Goal: Task Accomplishment & Management: Complete application form

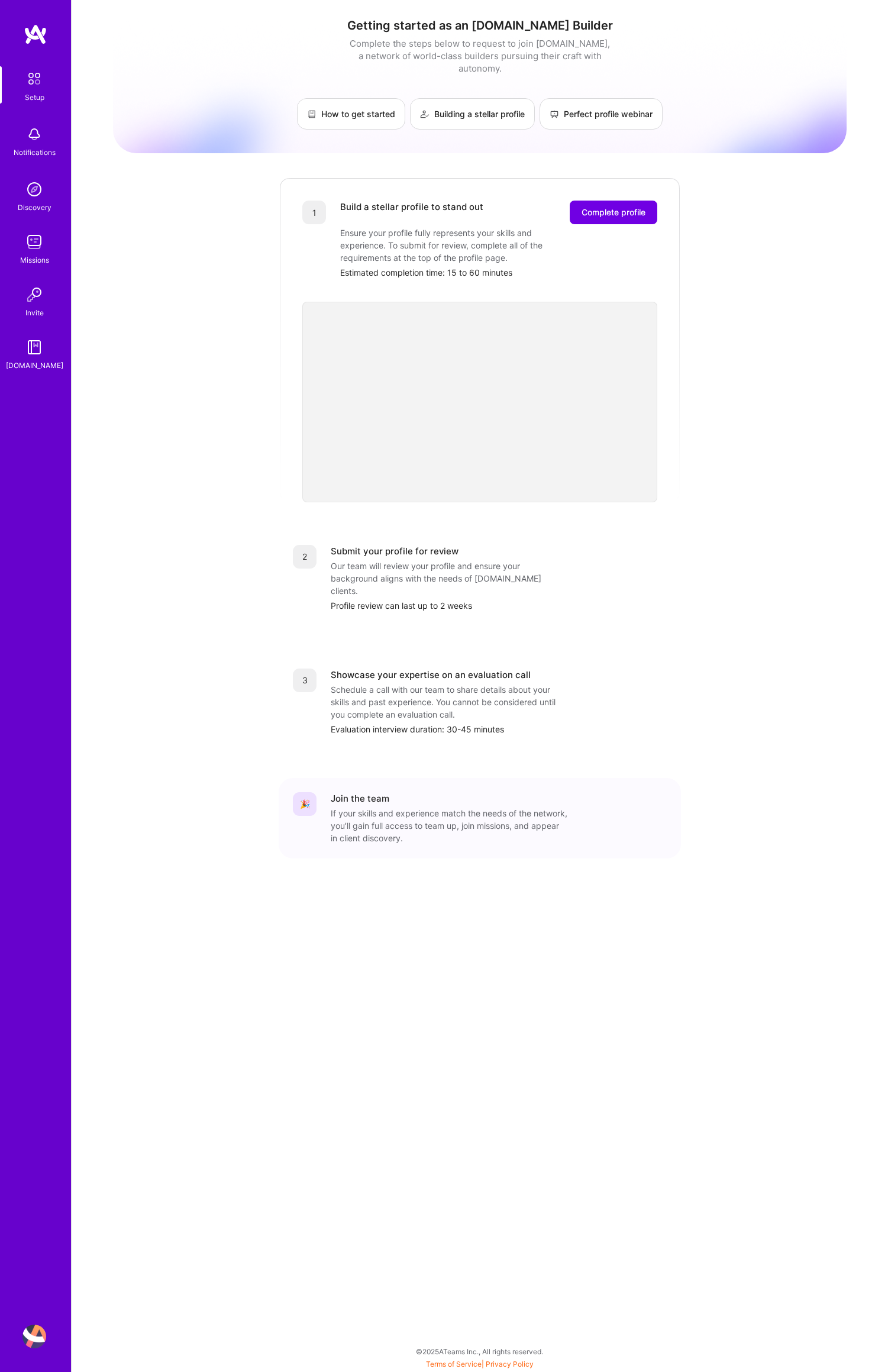
click at [33, 78] on img at bounding box center [35, 78] width 25 height 25
click at [31, 242] on img at bounding box center [34, 241] width 23 height 23
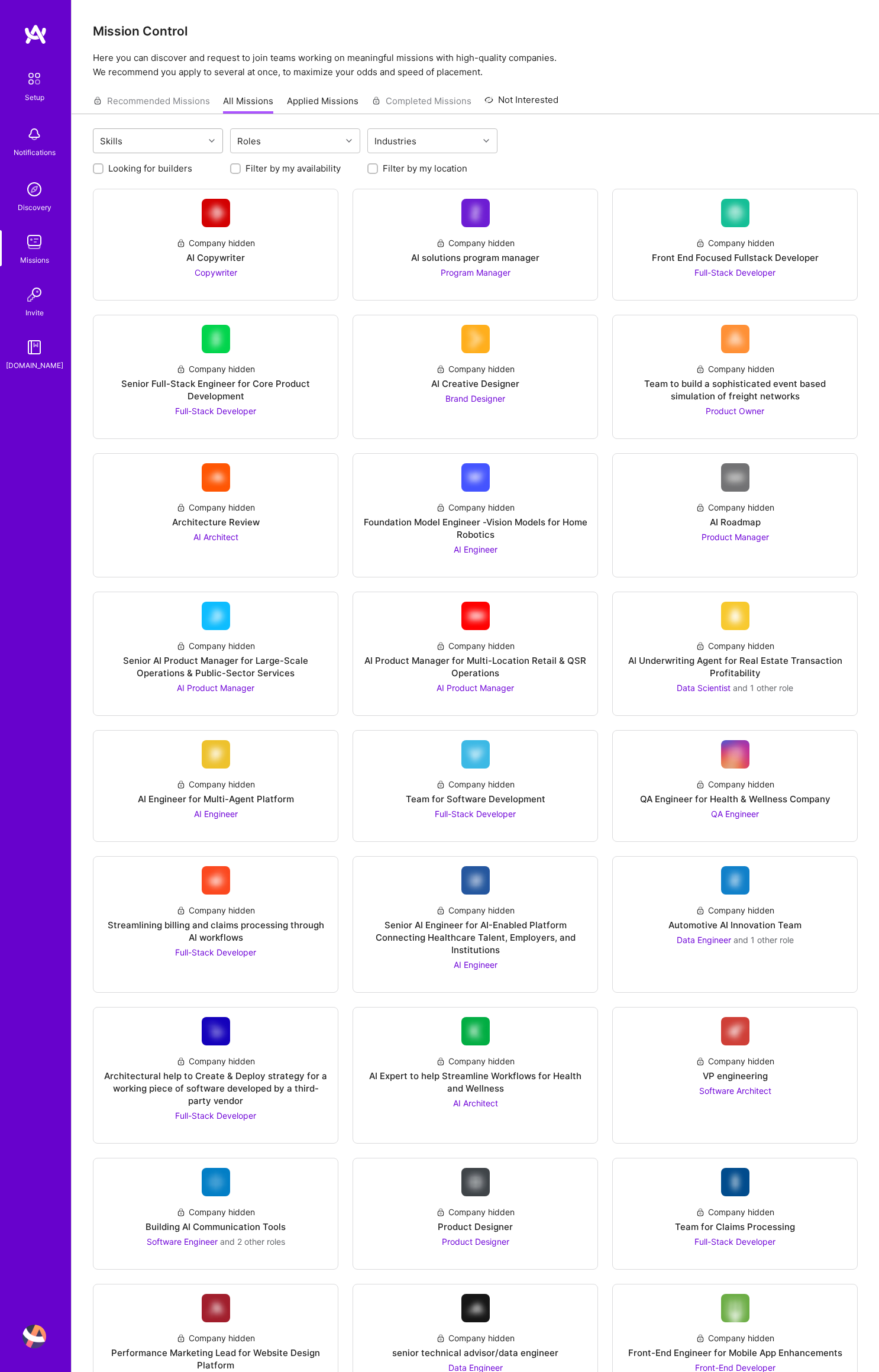
click at [212, 138] on icon at bounding box center [212, 140] width 6 height 6
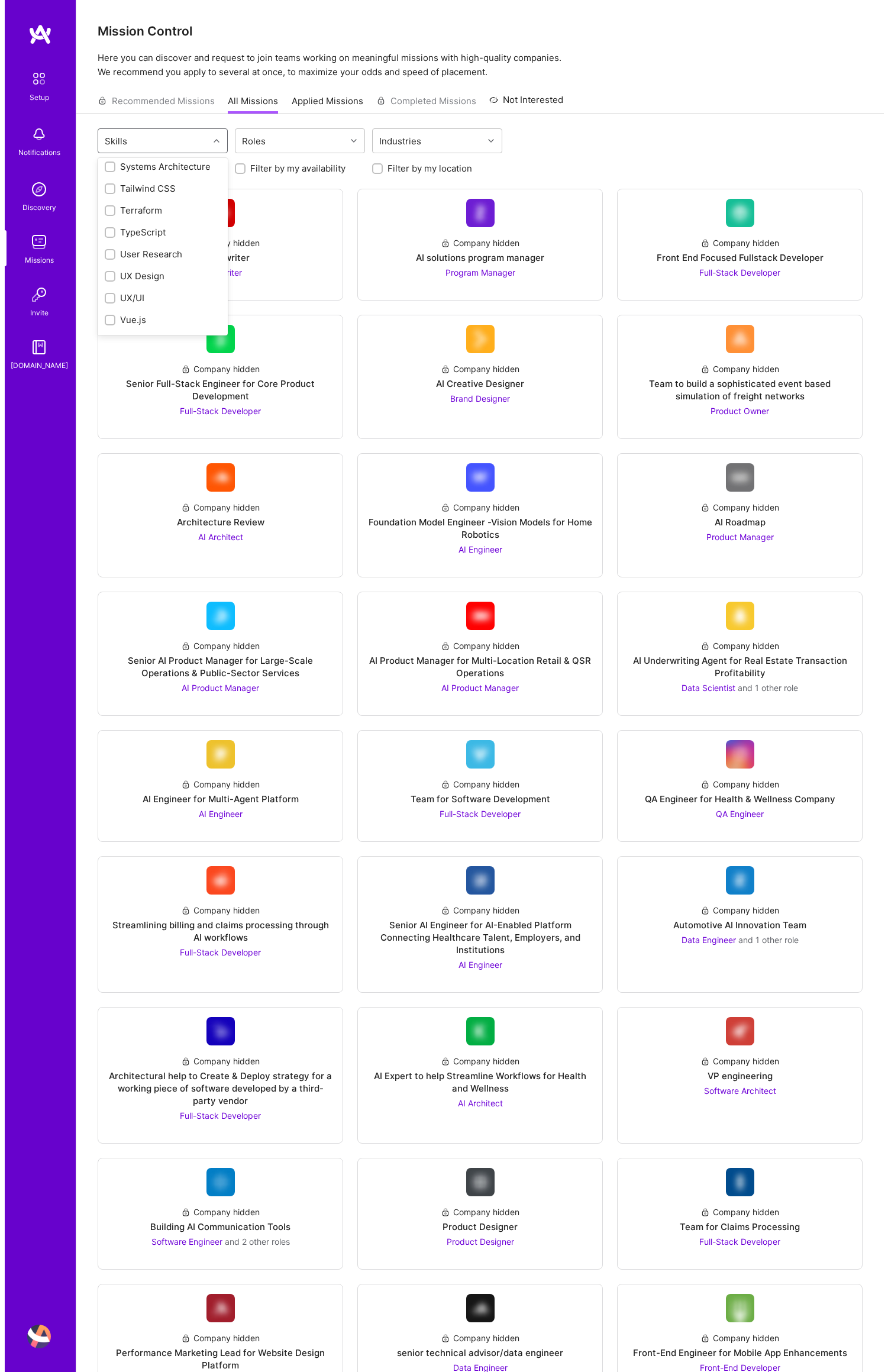
scroll to position [1533, 0]
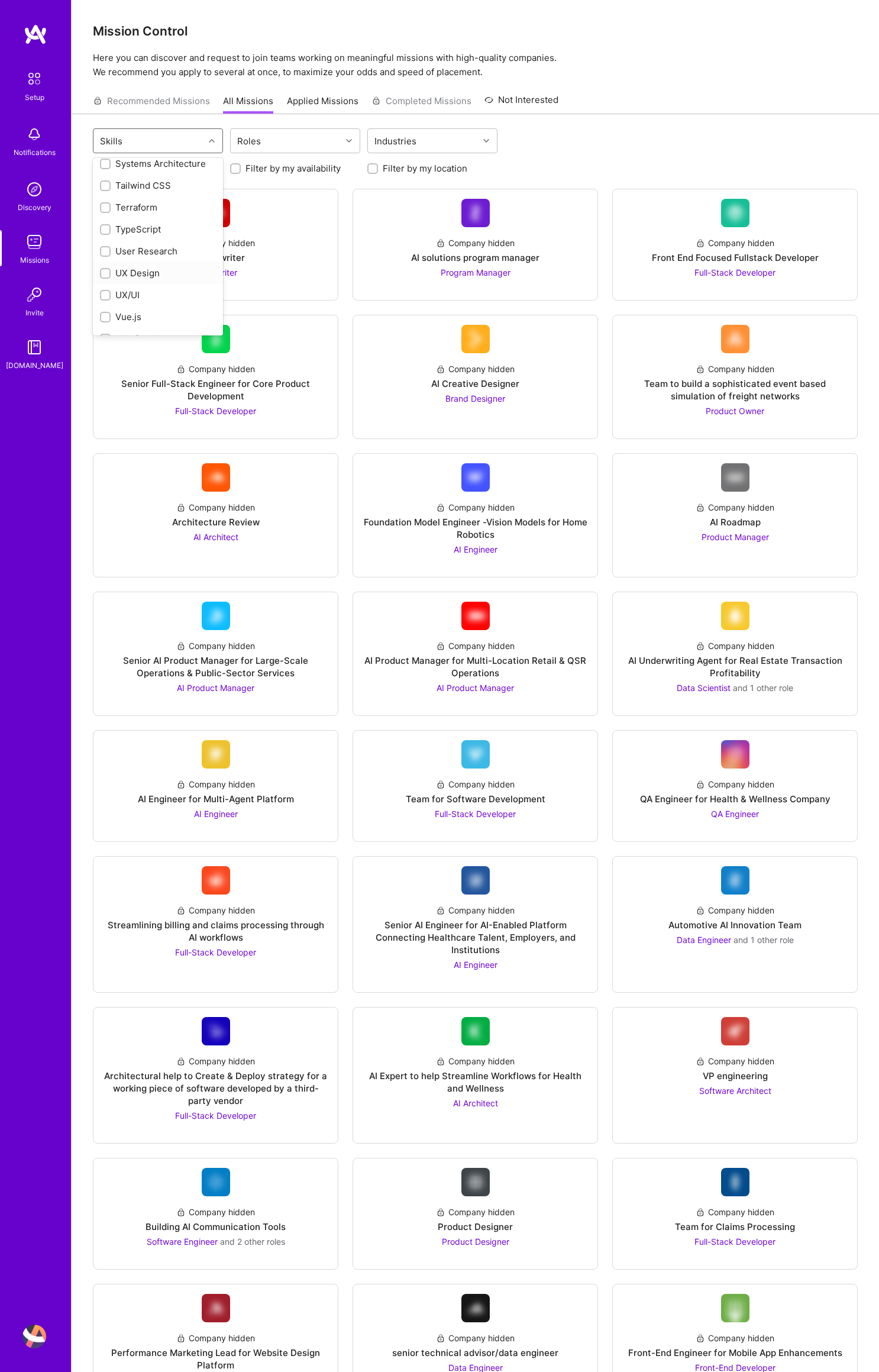
click at [104, 278] on input "checkbox" at bounding box center [107, 273] width 9 height 9
checkbox input "true"
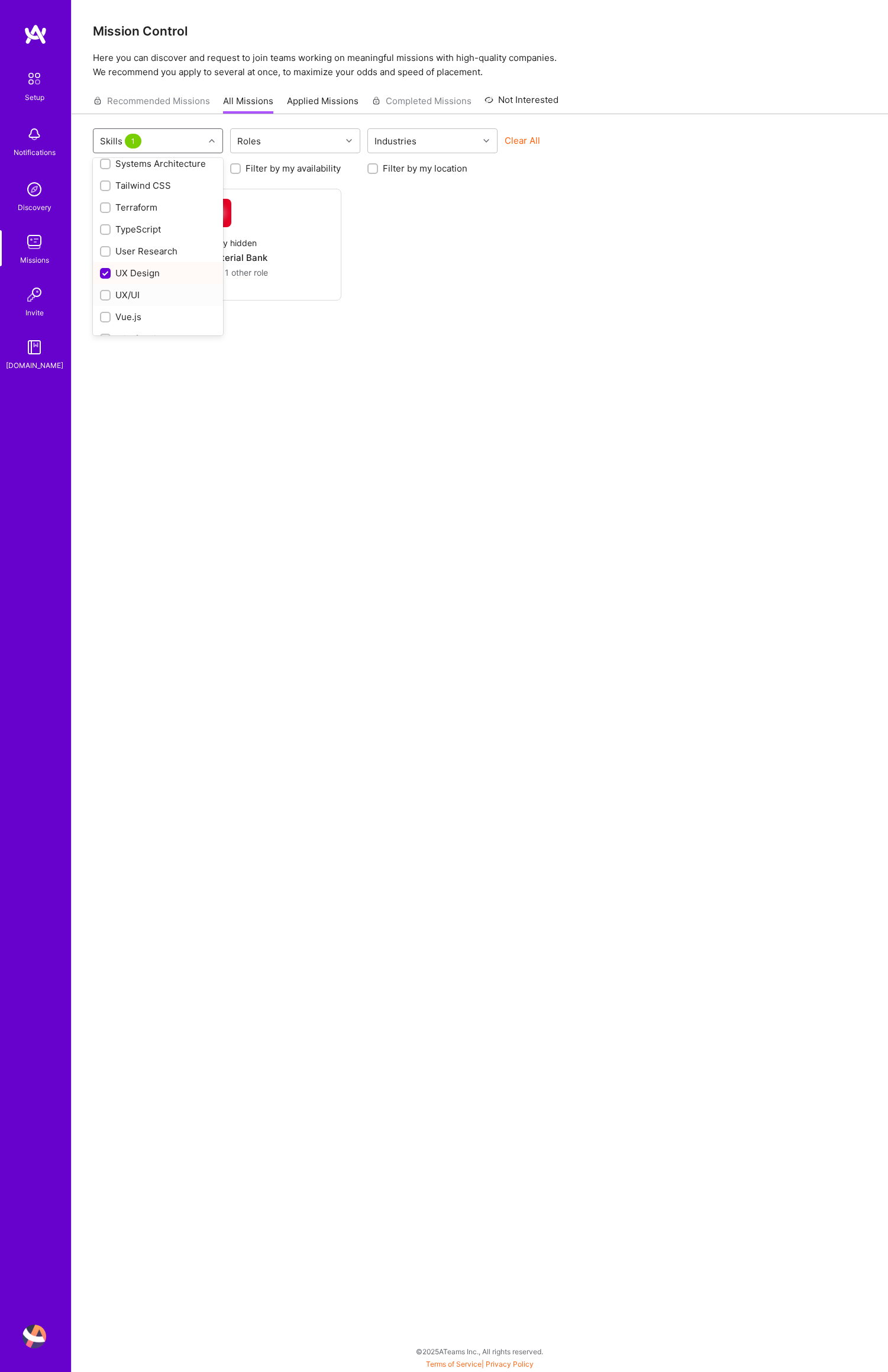
drag, startPoint x: 103, startPoint y: 306, endPoint x: 103, endPoint y: 296, distance: 10.0
click at [103, 300] on input "checkbox" at bounding box center [107, 296] width 9 height 9
checkbox input "true"
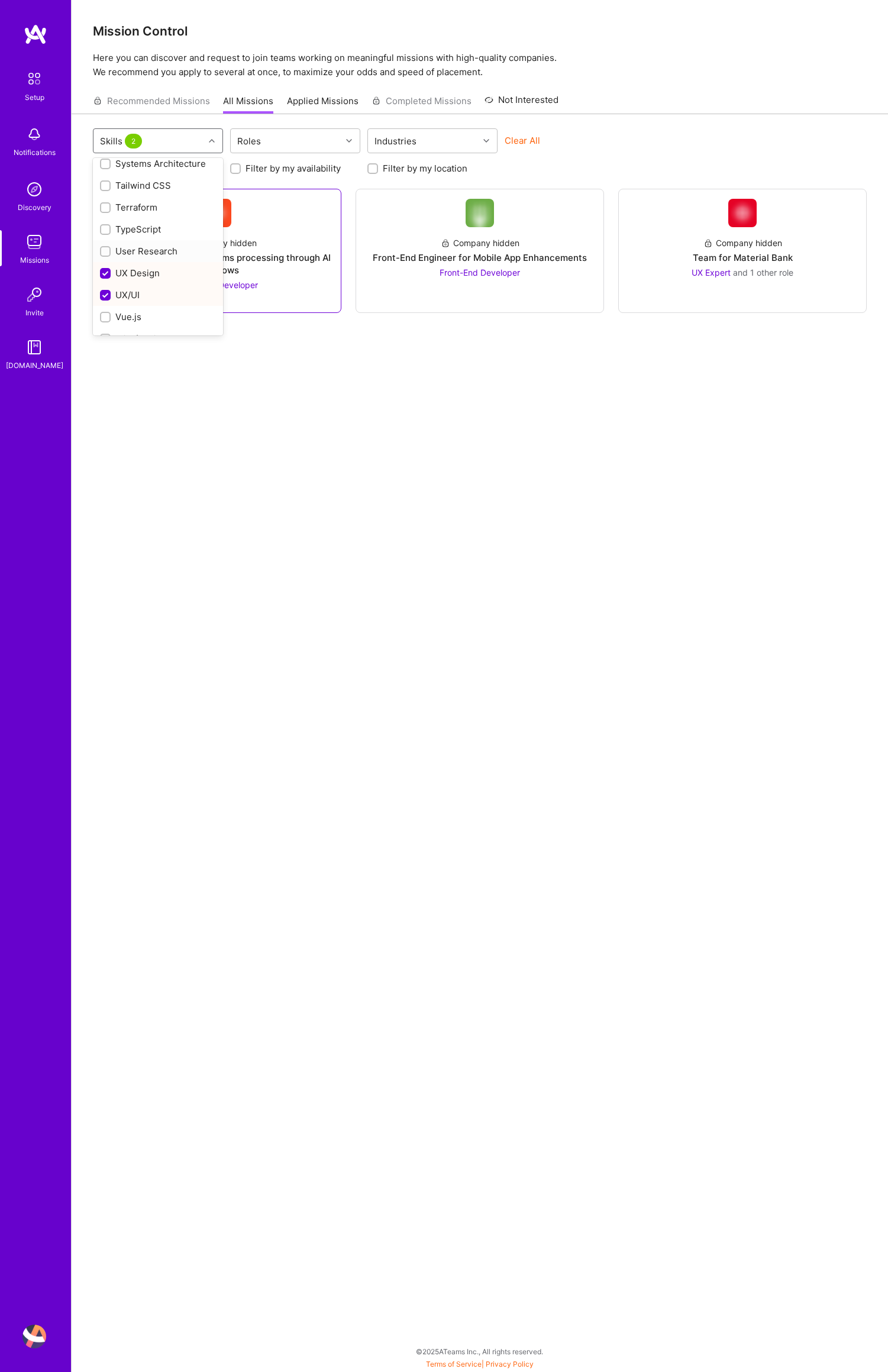
click at [104, 257] on div at bounding box center [105, 251] width 11 height 11
click at [207, 140] on div at bounding box center [213, 140] width 18 height 16
click at [207, 139] on div at bounding box center [213, 140] width 18 height 16
click at [206, 138] on div at bounding box center [213, 140] width 18 height 16
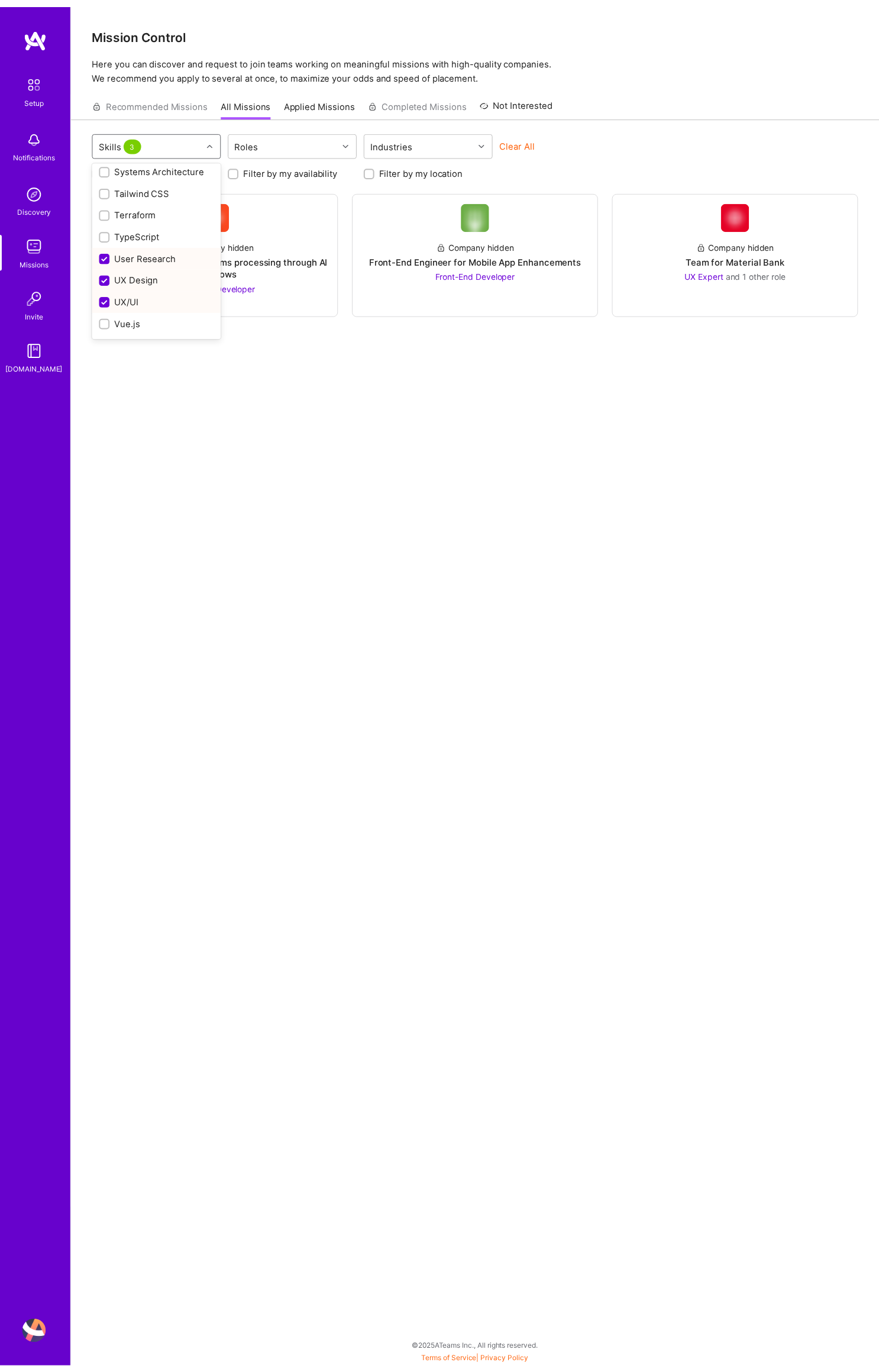
scroll to position [1544, 0]
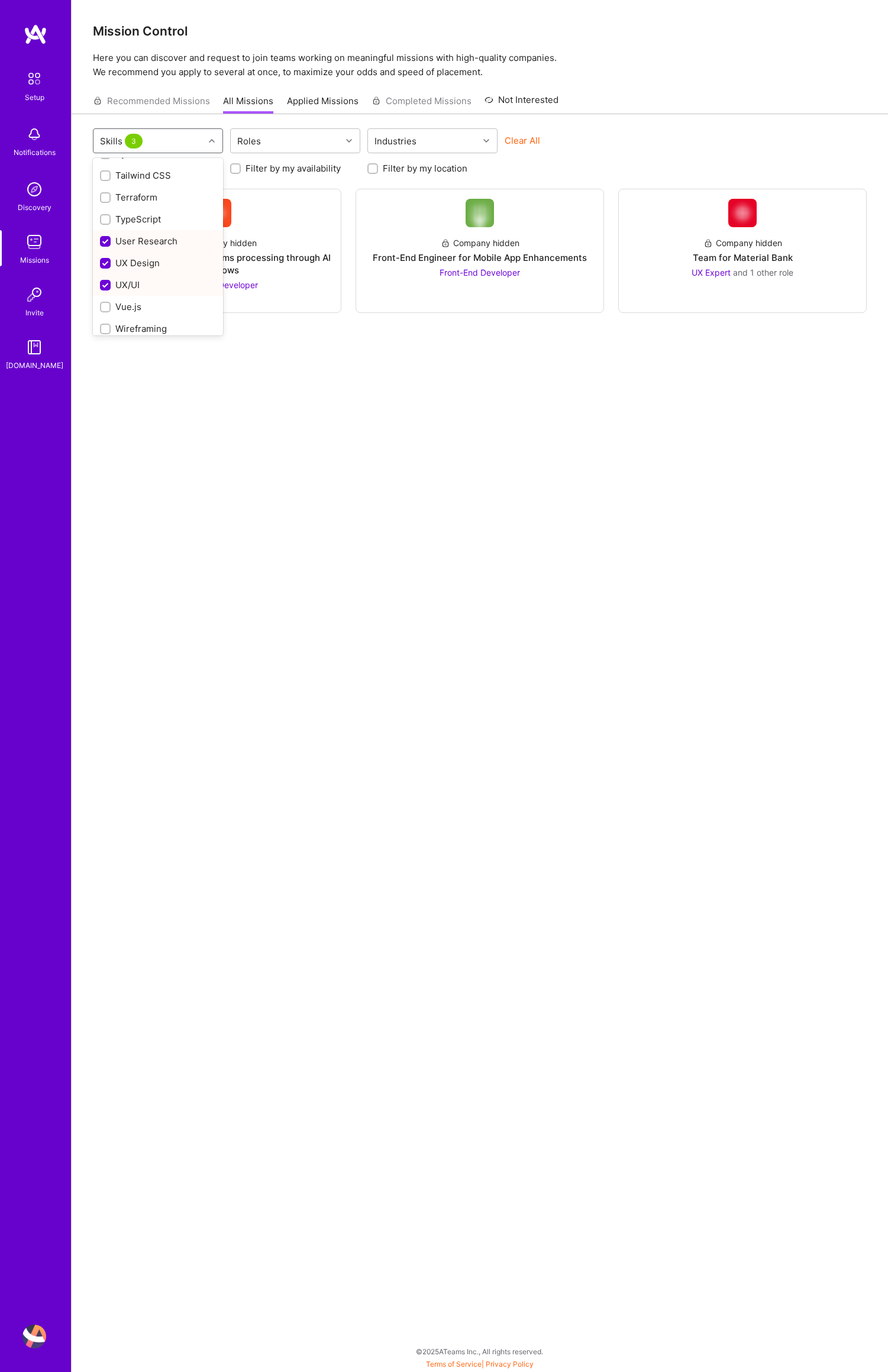
click at [108, 247] on input "checkbox" at bounding box center [106, 241] width 11 height 11
checkbox input "false"
click at [106, 291] on input "checkbox" at bounding box center [106, 285] width 11 height 11
checkbox input "false"
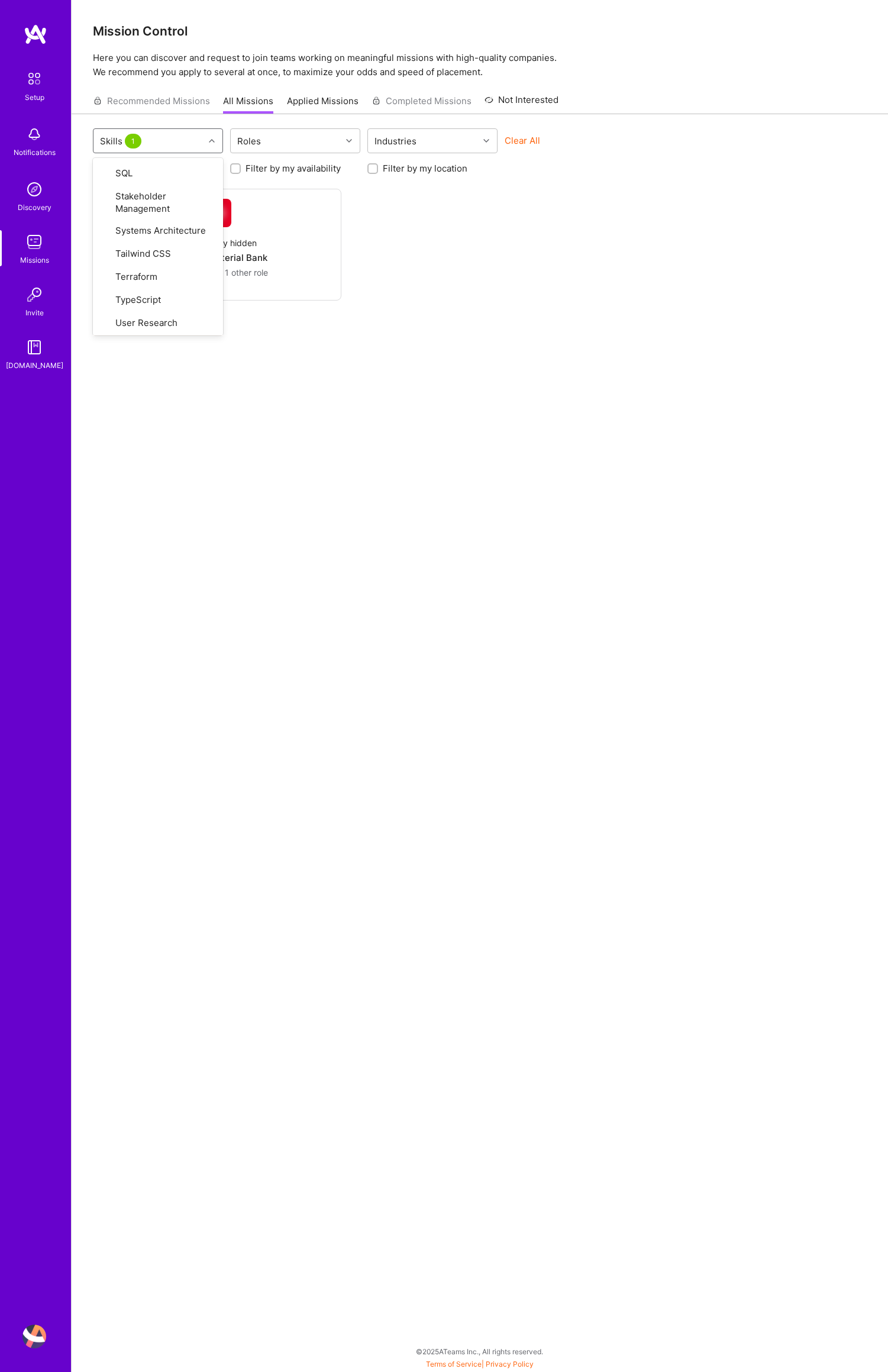
click at [390, 327] on div "option UX/UI, deselected. option UX Design focused, 74 of 77. 77 results availa…" at bounding box center [480, 663] width 816 height 1097
click at [219, 215] on img at bounding box center [216, 212] width 28 height 28
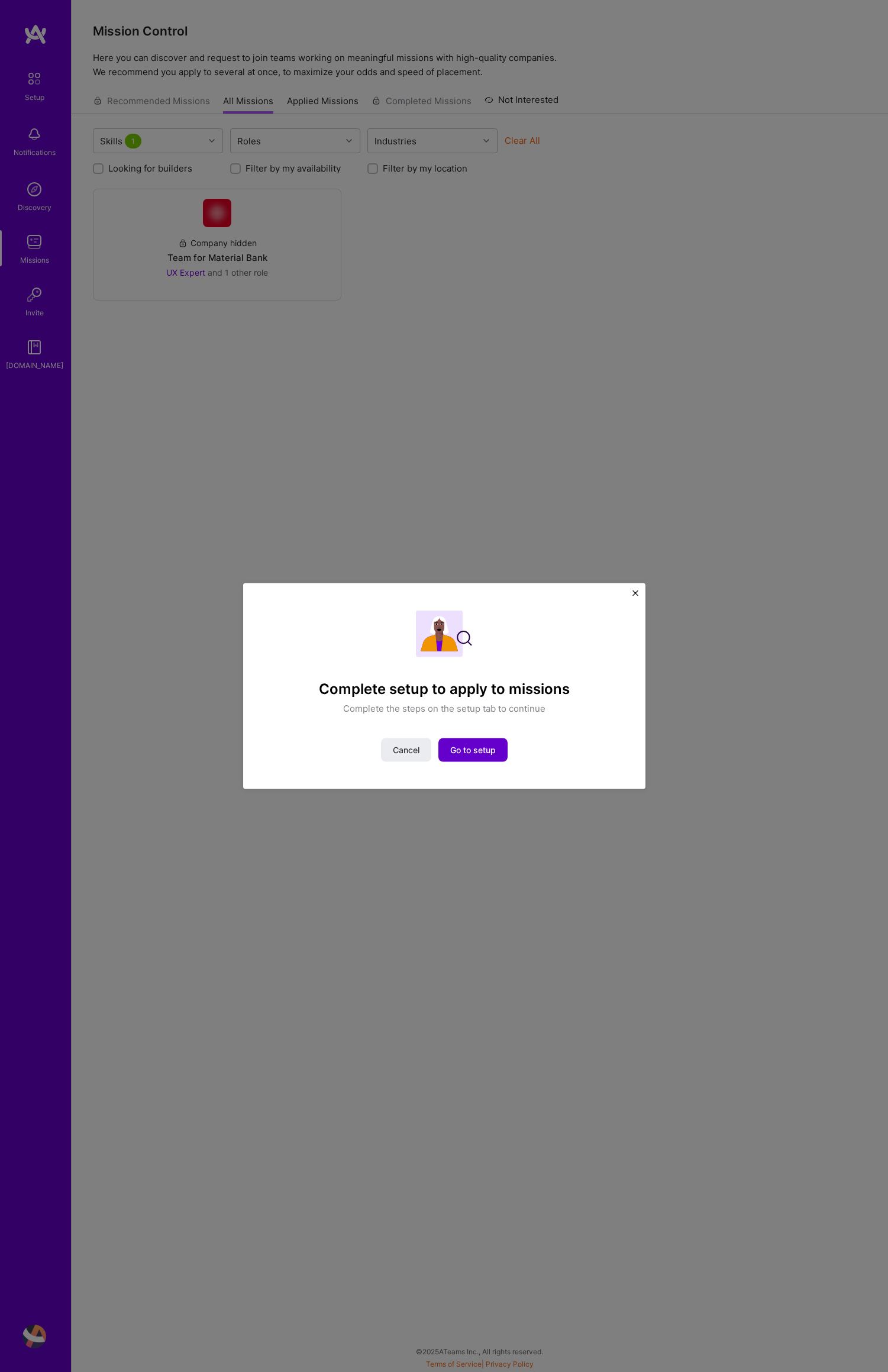
click at [477, 750] on span "Go to setup" at bounding box center [473, 750] width 46 height 12
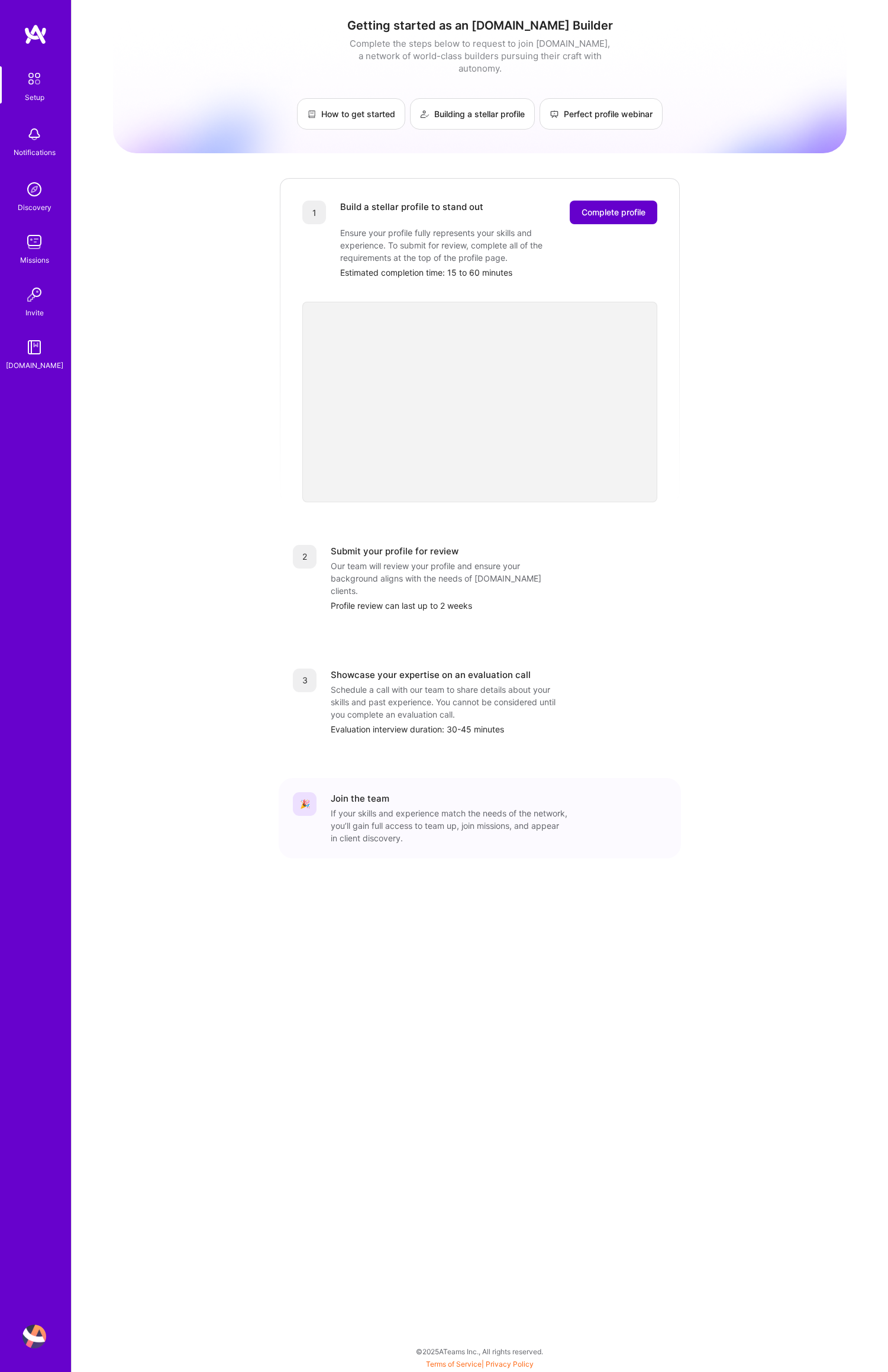
click at [609, 206] on span "Complete profile" at bounding box center [614, 212] width 64 height 12
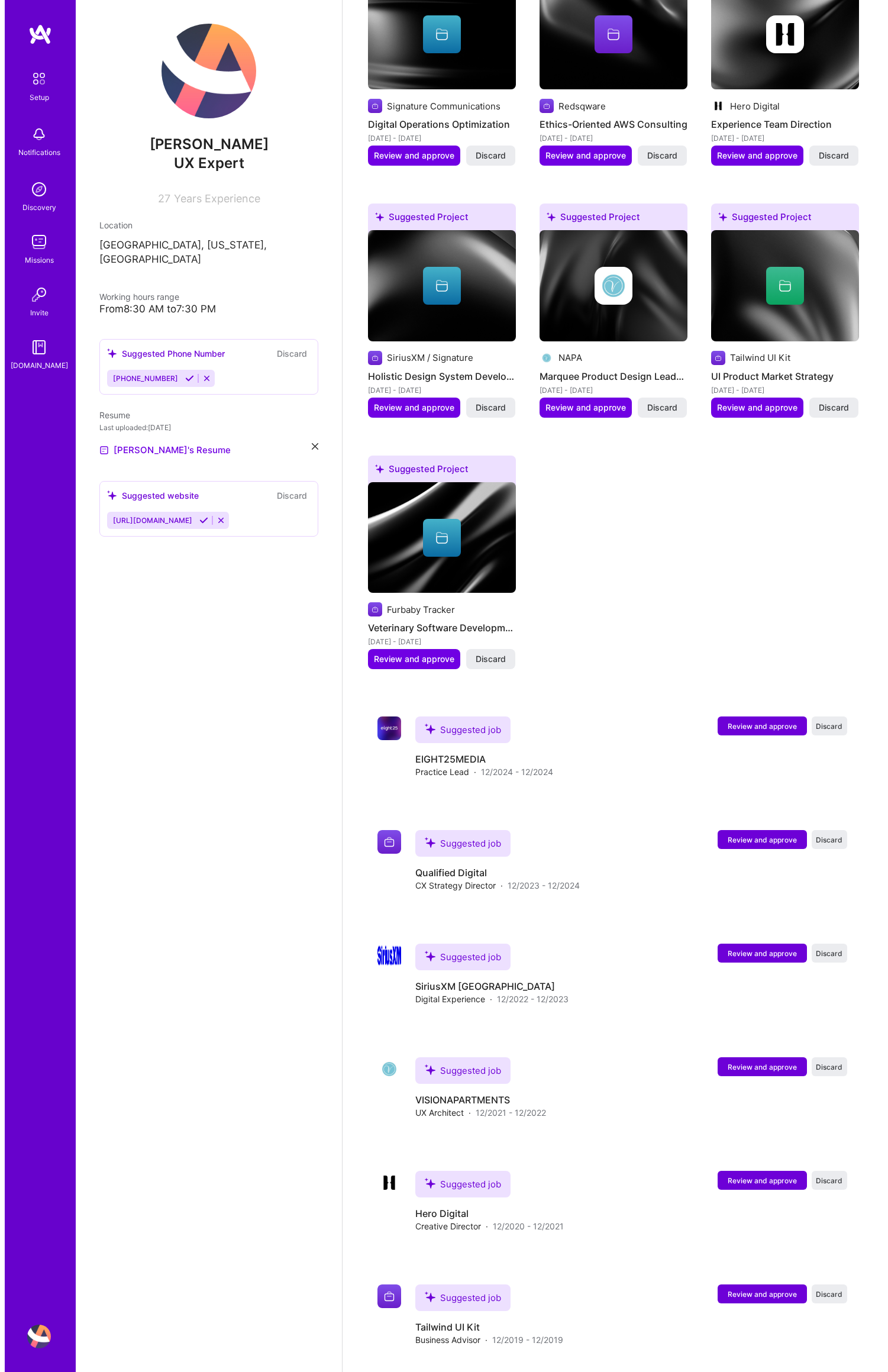
scroll to position [1010, 0]
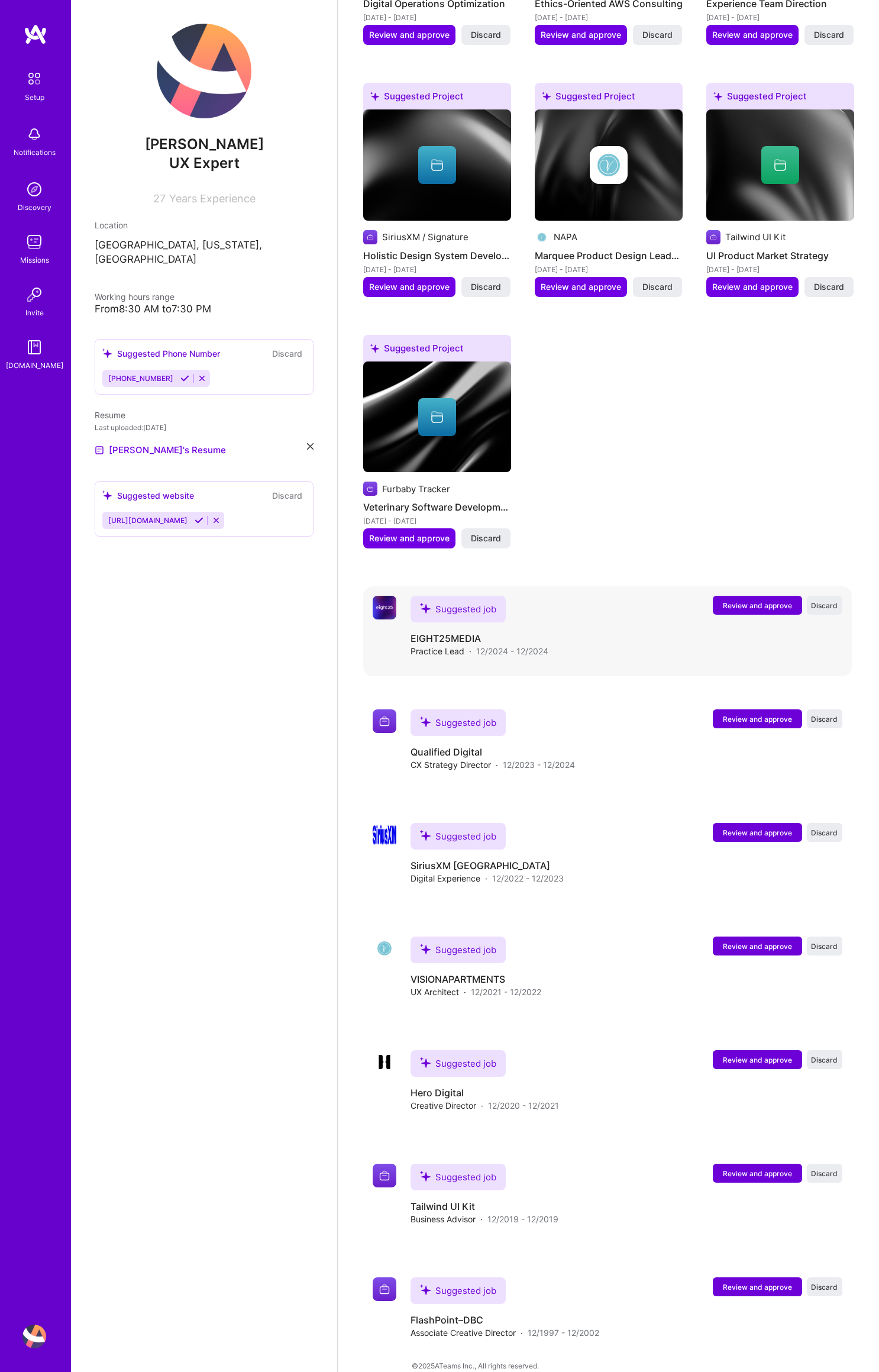
click at [757, 601] on span "Review and approve" at bounding box center [757, 606] width 69 height 10
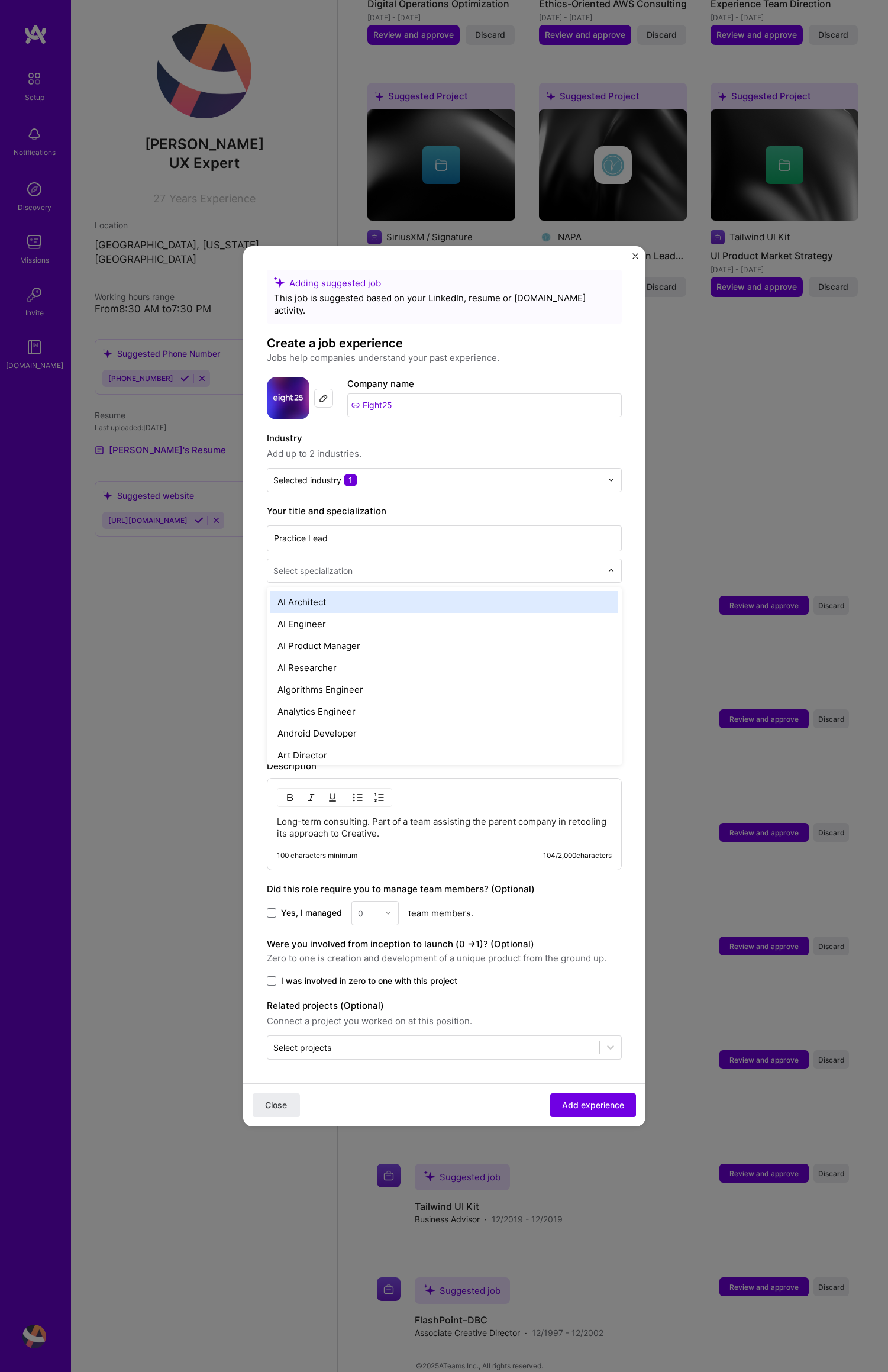
click at [331, 564] on div "Select specialization" at bounding box center [313, 570] width 79 height 13
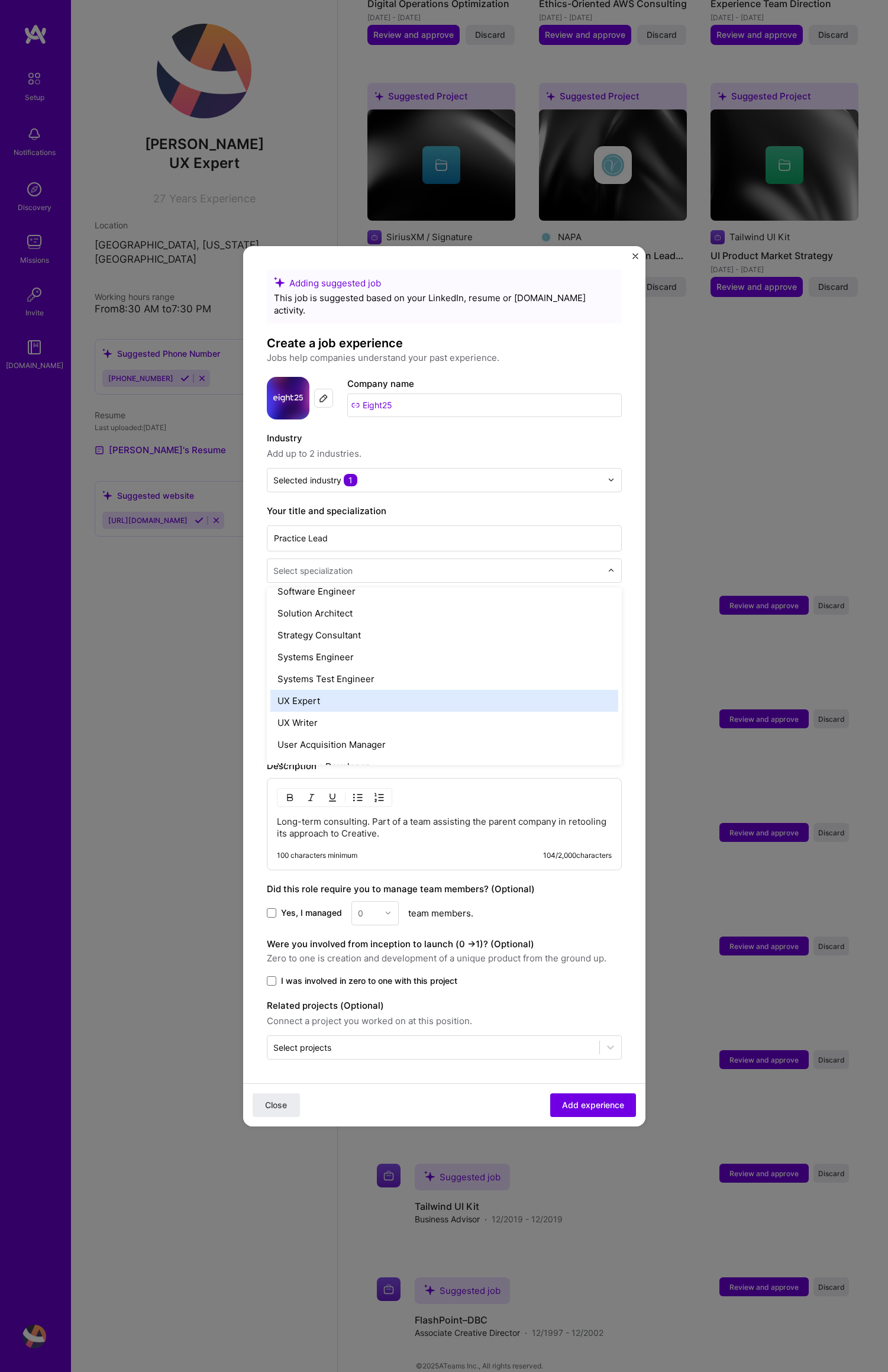
scroll to position [1320, 0]
click at [364, 701] on div "UX Expert" at bounding box center [444, 704] width 348 height 22
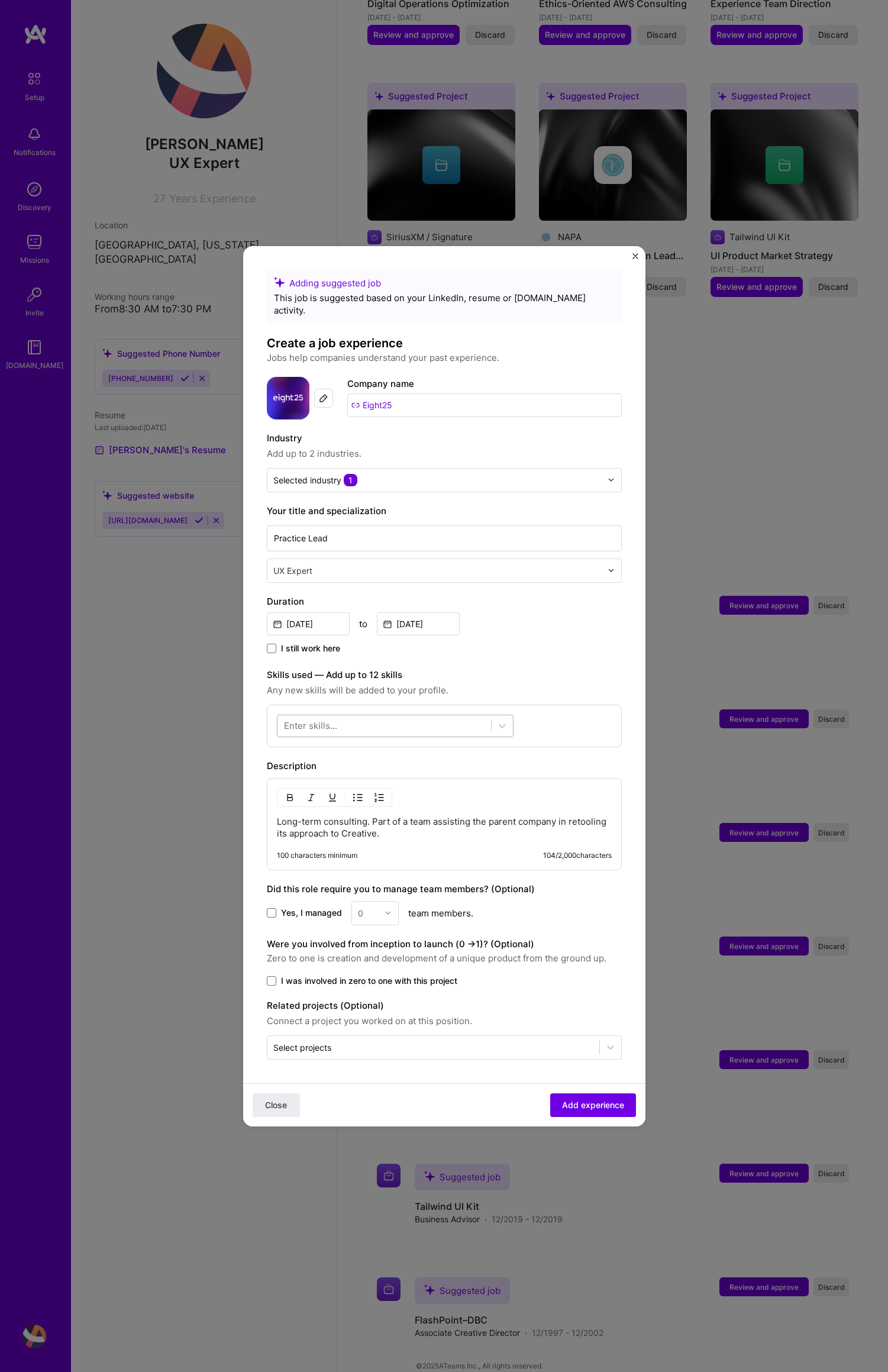
click at [350, 721] on div at bounding box center [384, 726] width 213 height 19
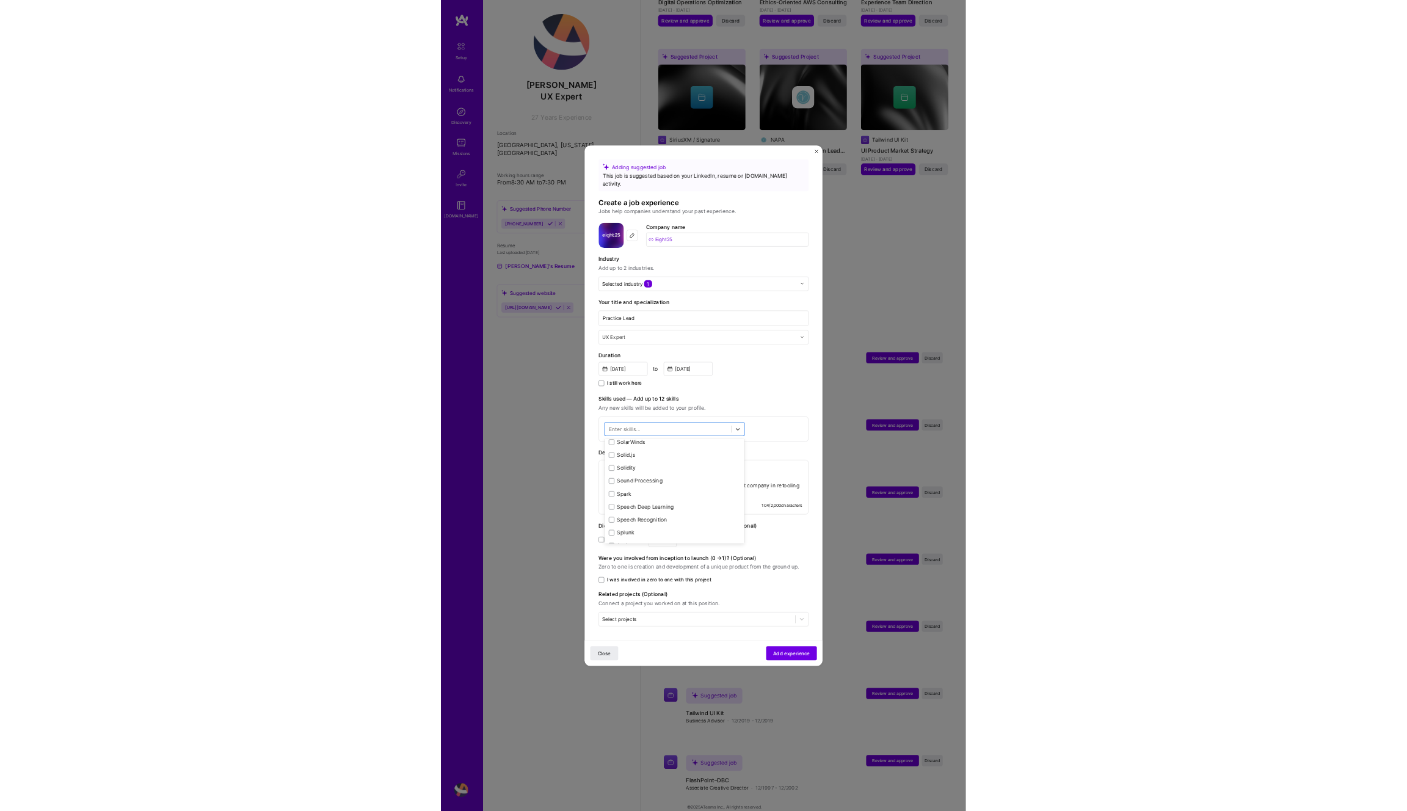
scroll to position [6974, 0]
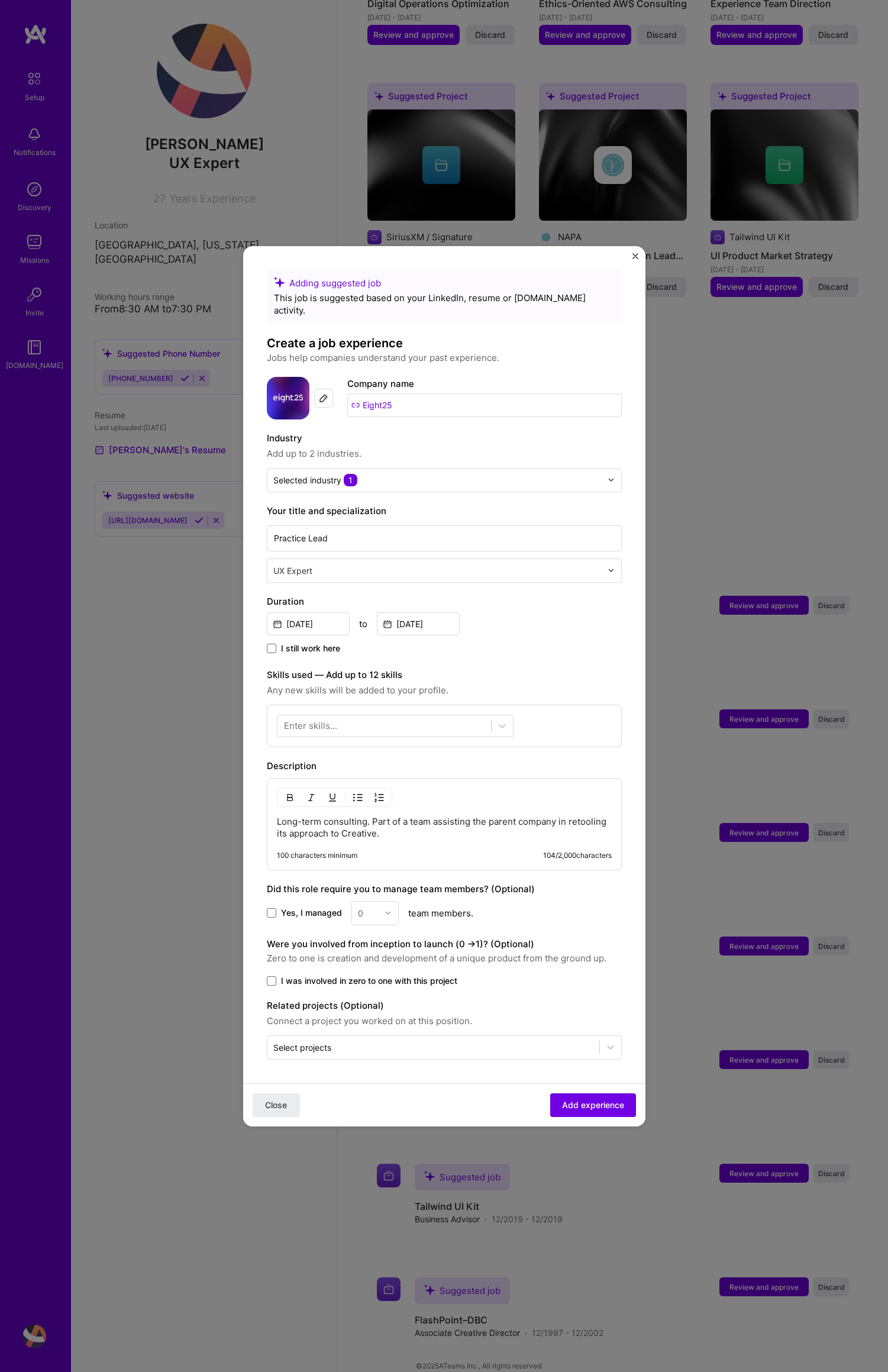
click at [504, 658] on div "Adding suggested job This job is suggested based on your LinkedIn, resume or [D…" at bounding box center [444, 664] width 355 height 790
click at [634, 259] on img "Close" at bounding box center [636, 256] width 6 height 6
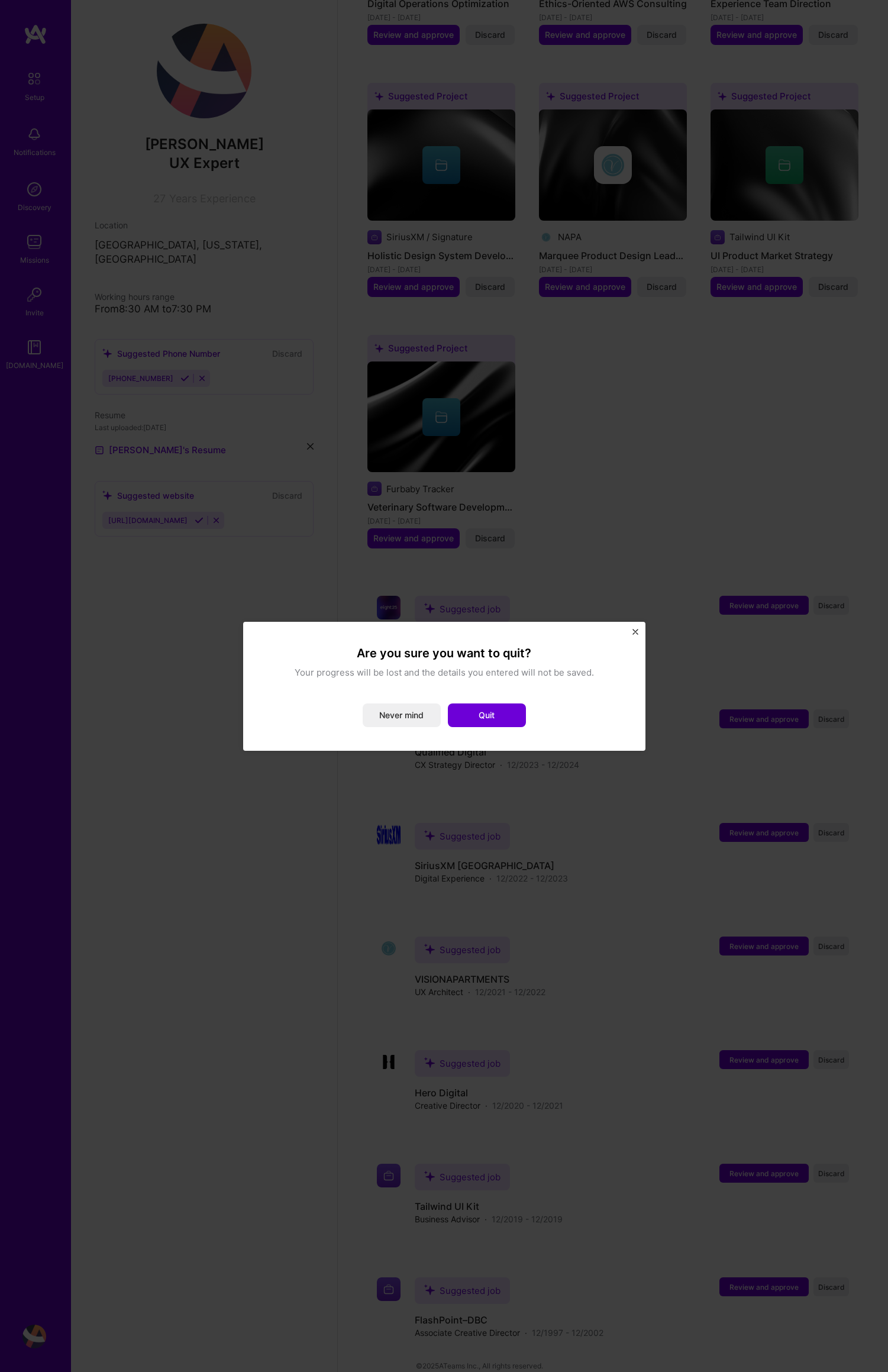
drag, startPoint x: 400, startPoint y: 713, endPoint x: 455, endPoint y: 628, distance: 101.2
click at [400, 713] on button "Never mind" at bounding box center [401, 715] width 79 height 23
